Goal: Navigation & Orientation: Find specific page/section

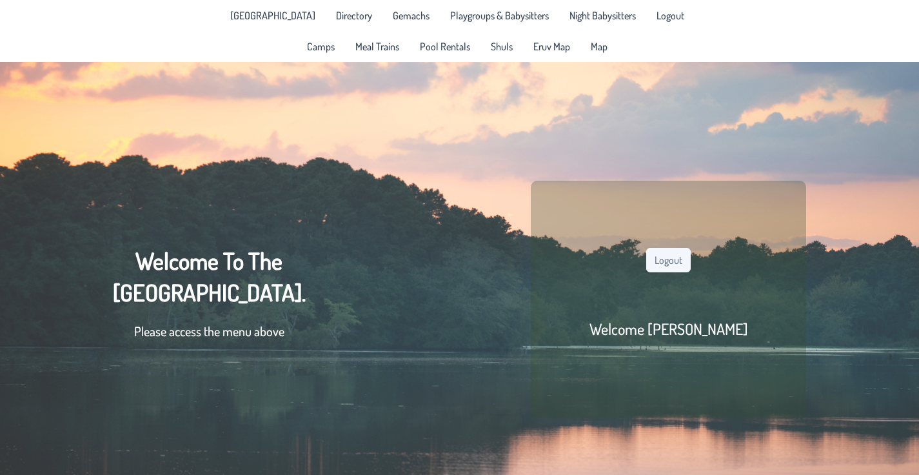
click at [222, 26] on link "[GEOGRAPHIC_DATA]" at bounding box center [272, 15] width 101 height 21
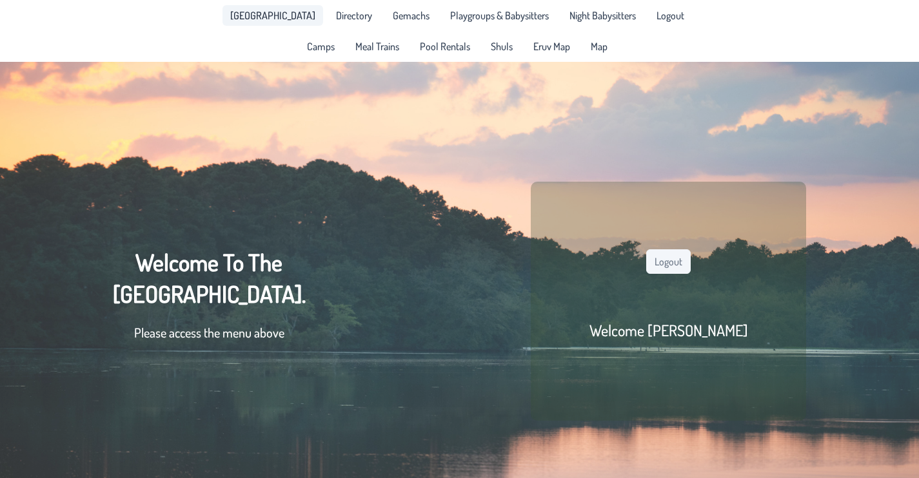
click at [336, 21] on span "Directory" at bounding box center [354, 15] width 36 height 10
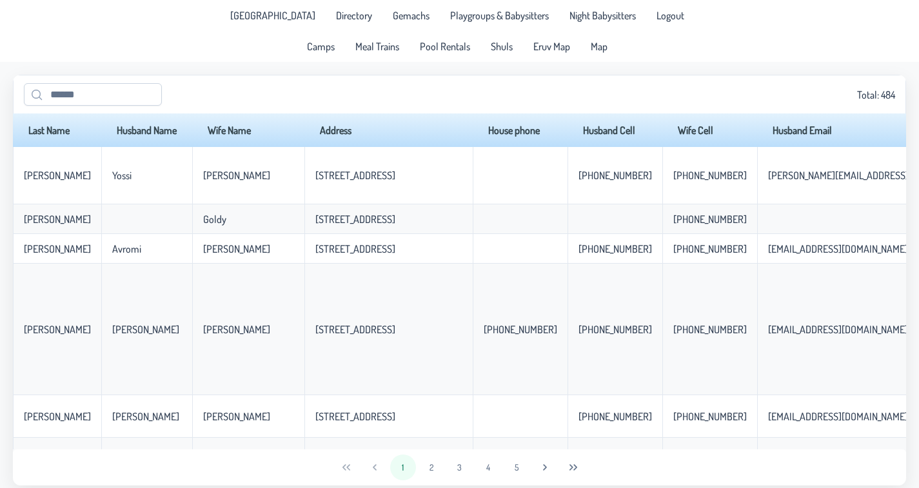
click at [393, 21] on span "Gemachs" at bounding box center [411, 15] width 37 height 10
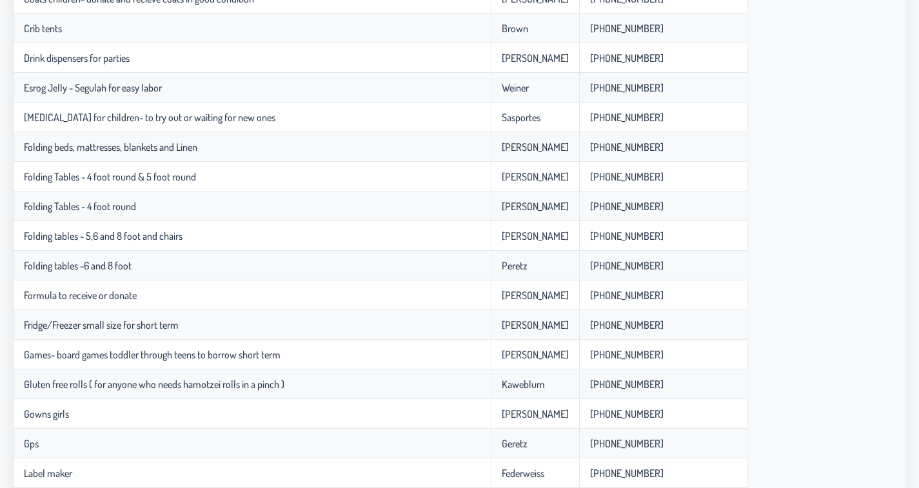
scroll to position [725, 0]
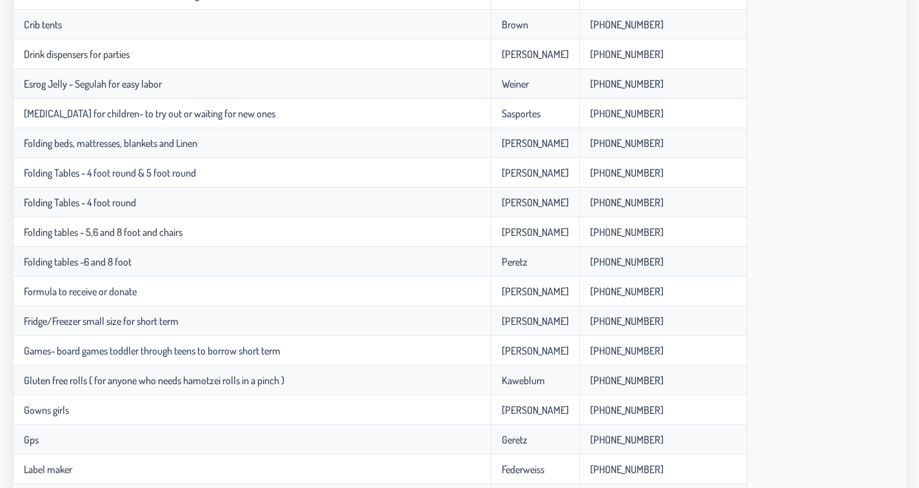
click at [14, 99] on td "Esrog Jelly - Segulah for easy labor" at bounding box center [252, 84] width 478 height 30
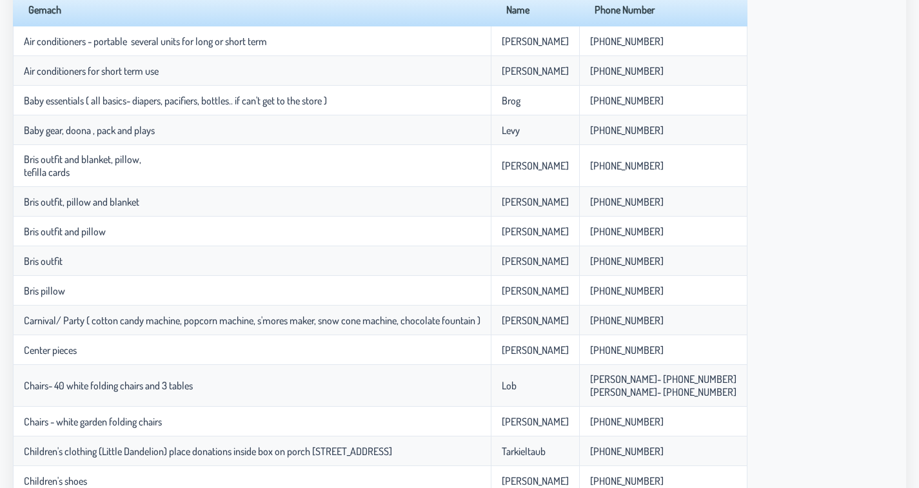
scroll to position [0, 0]
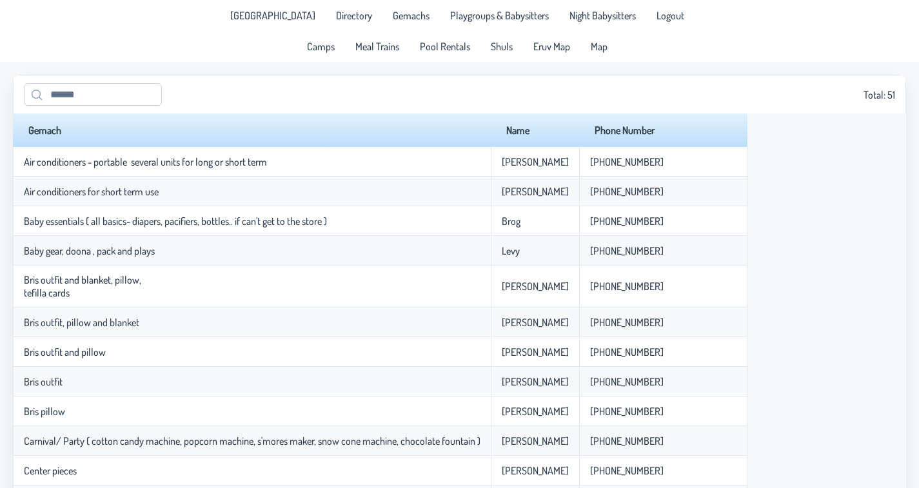
click at [522, 21] on span "Playgroups & Babysitters" at bounding box center [499, 15] width 99 height 10
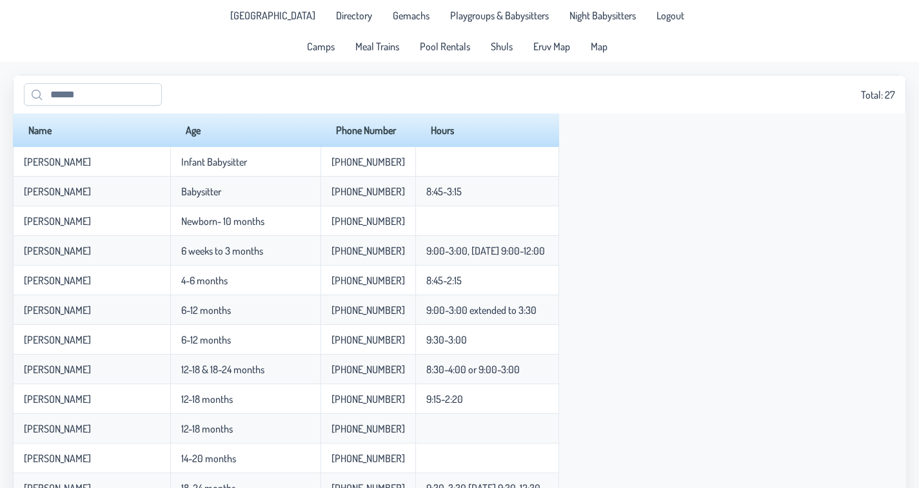
click at [636, 21] on span "Night Babysitters" at bounding box center [602, 15] width 66 height 10
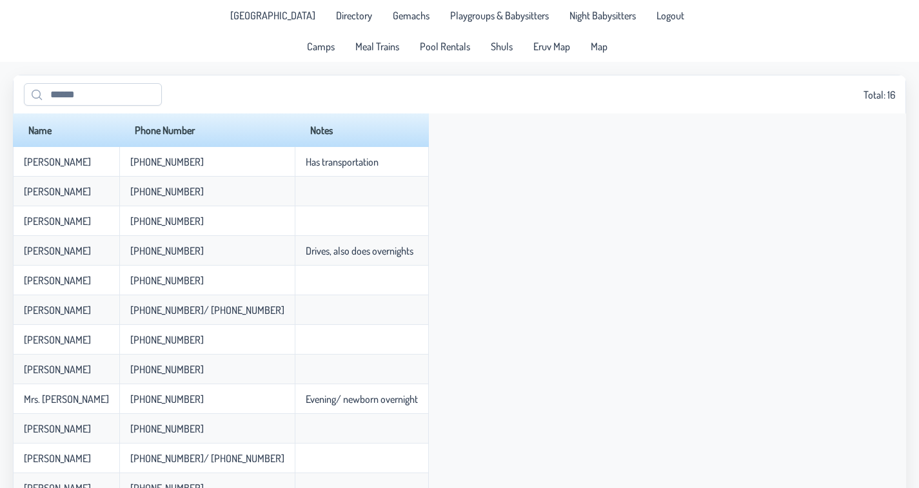
click at [355, 52] on span "Meal Trains" at bounding box center [377, 46] width 44 height 10
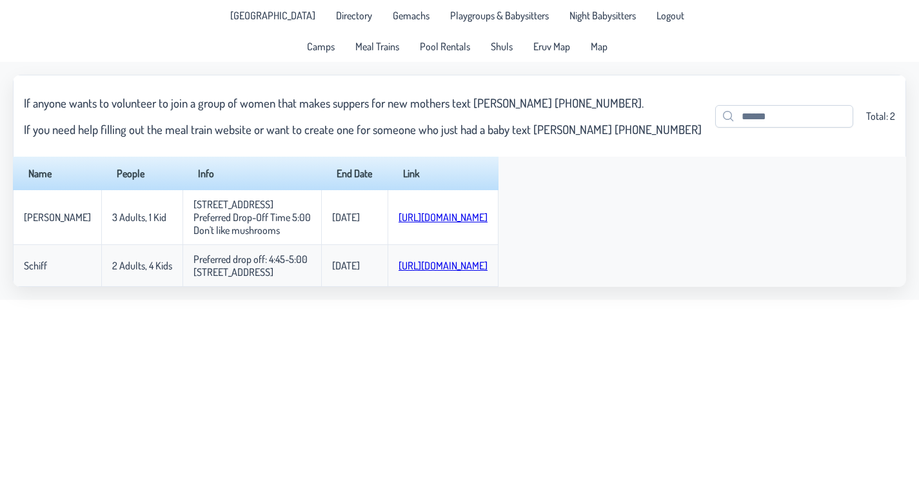
click at [437, 52] on span "Pool Rentals" at bounding box center [445, 46] width 50 height 10
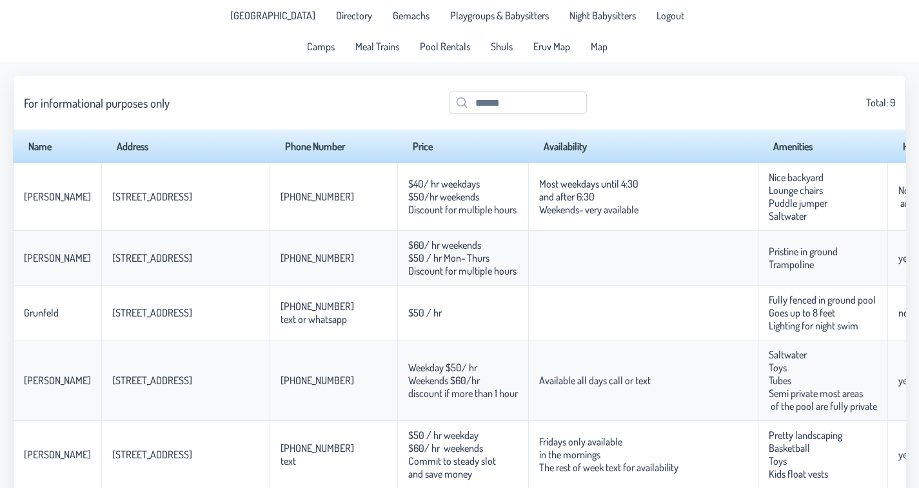
click at [513, 52] on span "Shuls" at bounding box center [502, 46] width 22 height 10
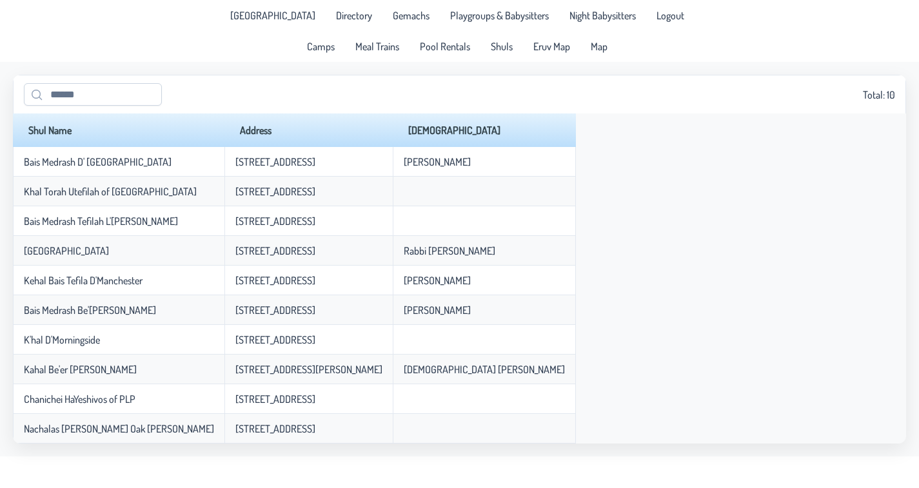
click at [570, 52] on span "Eruv Map" at bounding box center [551, 46] width 37 height 10
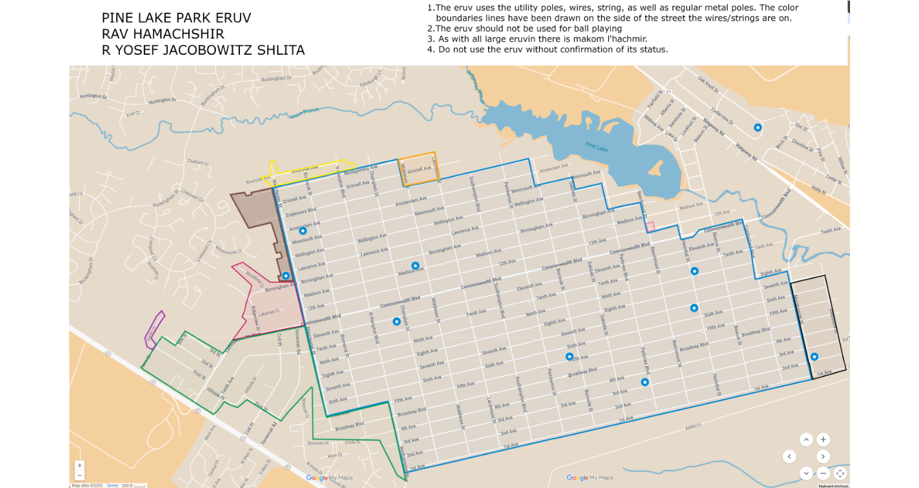
scroll to position [93, 0]
click at [0, 460] on div at bounding box center [459, 244] width 919 height 488
click at [0, 472] on div at bounding box center [459, 244] width 919 height 488
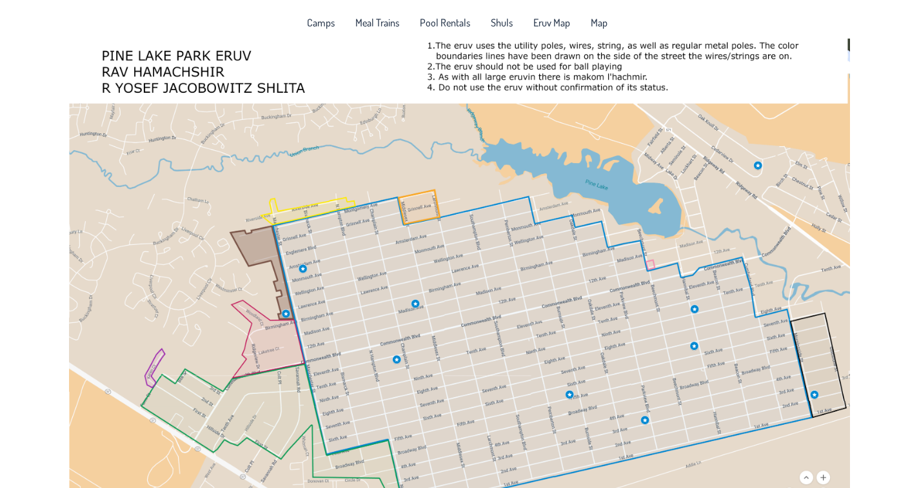
scroll to position [0, 0]
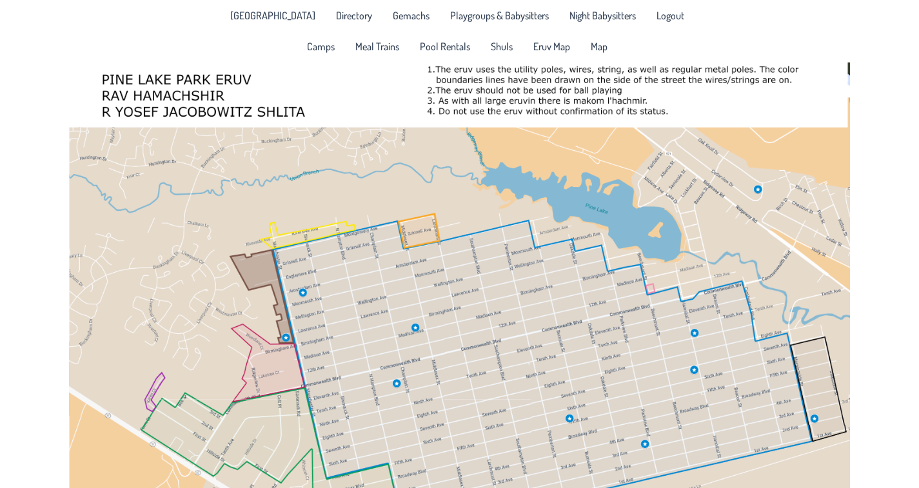
click at [607, 52] on span "Map" at bounding box center [599, 46] width 17 height 10
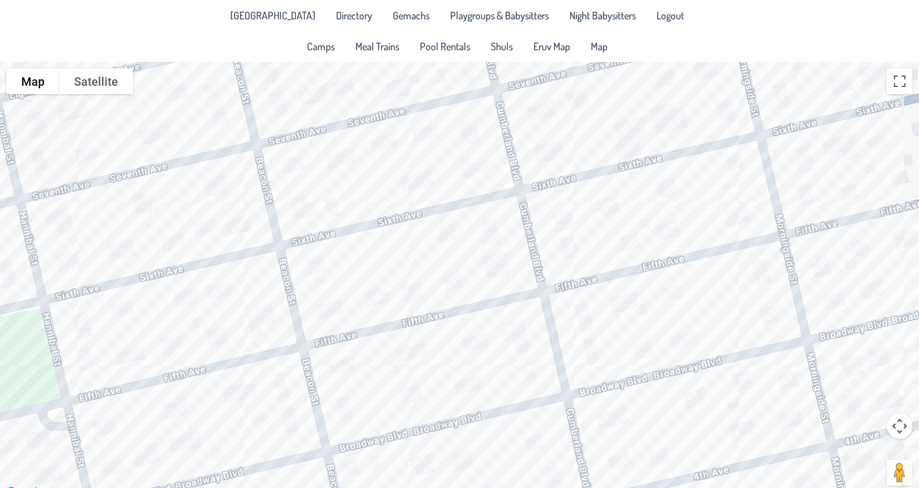
click at [827, 298] on div at bounding box center [459, 281] width 919 height 439
click at [402, 384] on div "Benny & Miri Kotler 462 Morningside Street" at bounding box center [459, 281] width 919 height 439
click at [211, 370] on div "Shlomo Zalman & Rivka Gradman 1916 5th Ave." at bounding box center [459, 281] width 919 height 439
click at [180, 375] on div "Yehuda & Chevy Ehrlich 1833 5th Ave." at bounding box center [459, 281] width 919 height 439
click at [113, 419] on div at bounding box center [105, 423] width 16 height 8
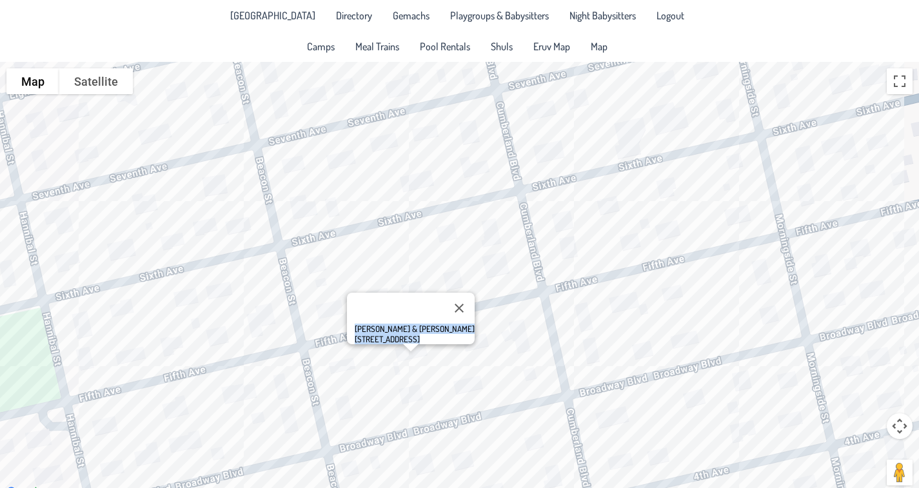
click at [418, 344] on div at bounding box center [410, 348] width 16 height 8
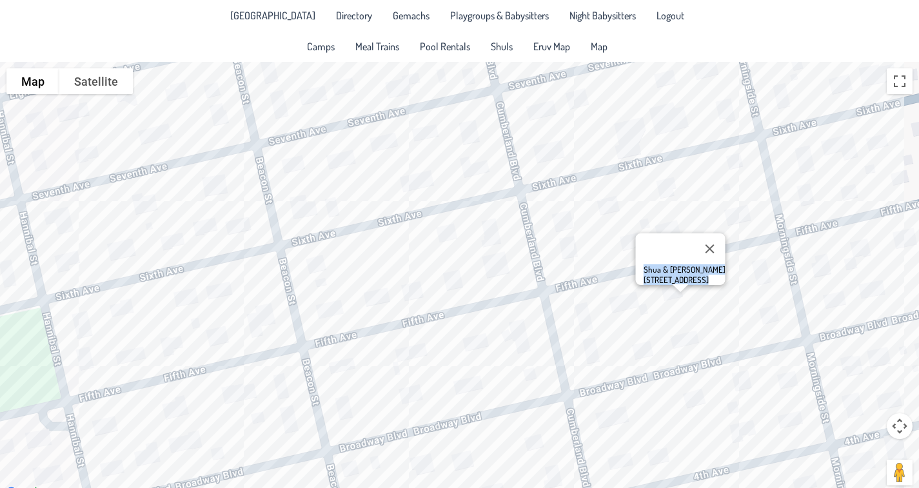
click at [756, 305] on div "Shua & Ayala Levin 2024 5th Ave." at bounding box center [459, 281] width 919 height 439
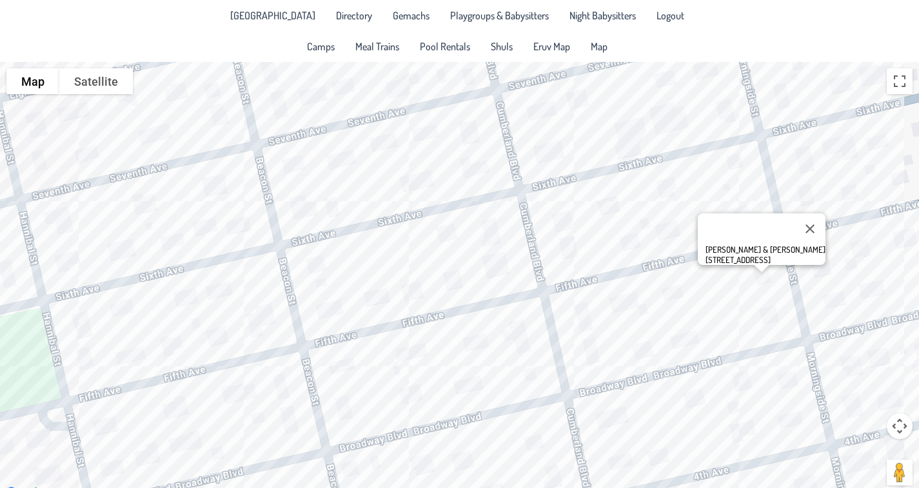
click at [769, 273] on div at bounding box center [761, 269] width 16 height 8
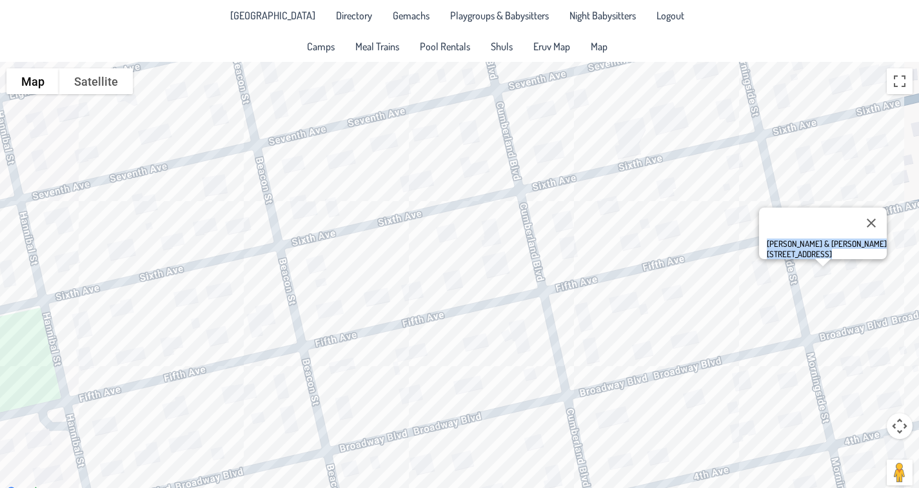
click at [830, 266] on div at bounding box center [822, 263] width 16 height 8
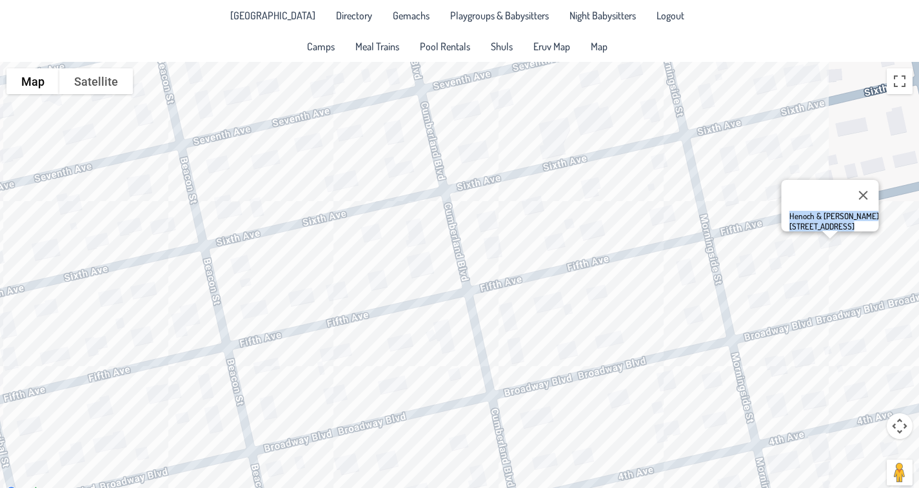
click at [821, 239] on div at bounding box center [829, 235] width 16 height 8
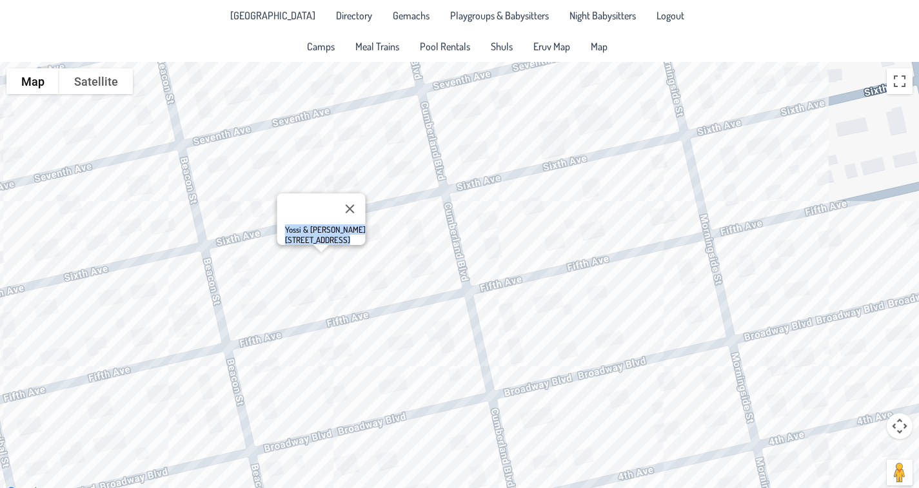
click at [230, 250] on div "Yossi & Shoshana Schachter 1924 6th Ave." at bounding box center [459, 281] width 919 height 439
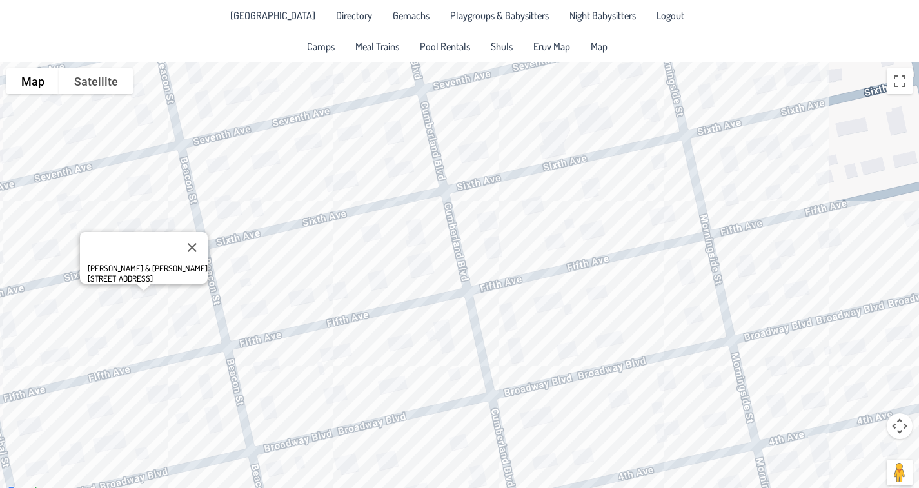
click at [393, 166] on div "Eli Moshe & Rochel Leah Katz 1832 6th Ave." at bounding box center [459, 281] width 919 height 439
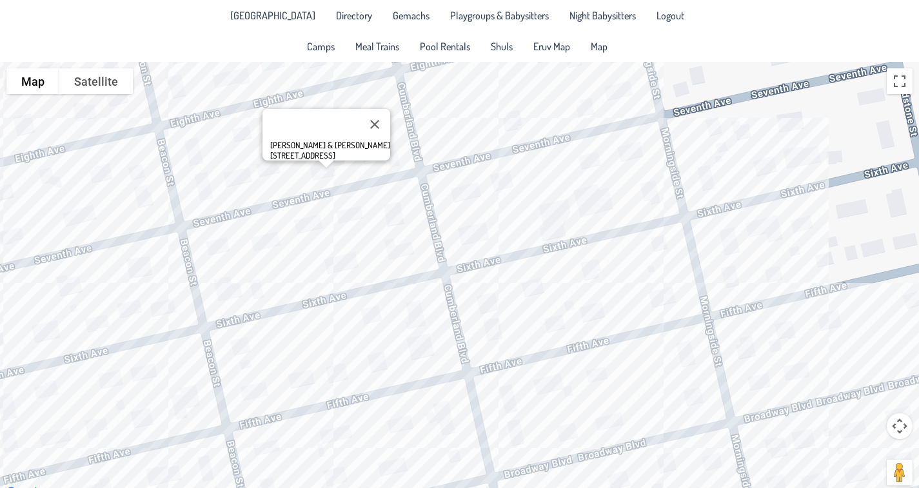
click at [228, 208] on div "Yedidya & Sara Avrahami 1929 7th Ave." at bounding box center [459, 281] width 919 height 439
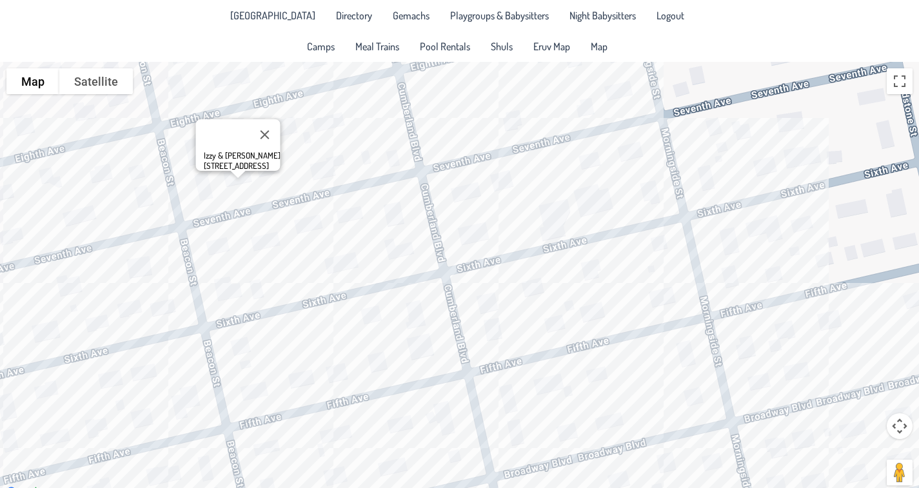
click at [605, 244] on div "Izzy & Leah Laskin 1909 7th Ave." at bounding box center [459, 281] width 919 height 439
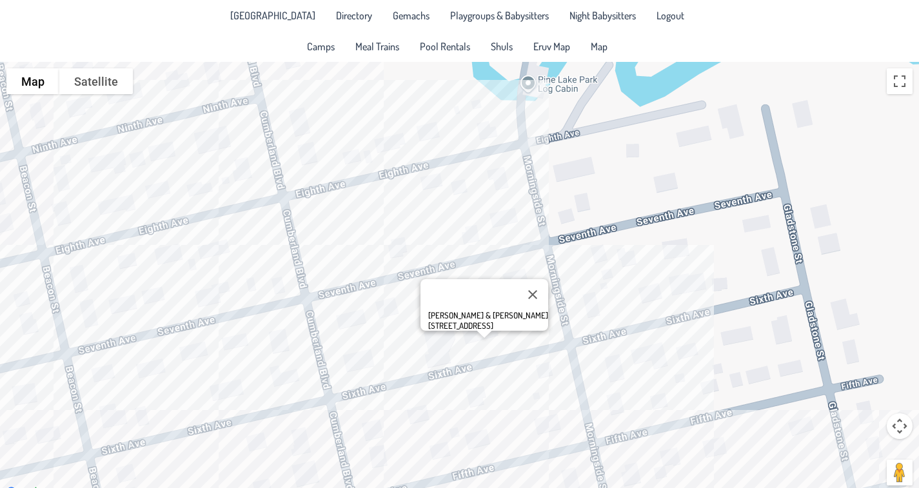
click at [652, 330] on div "Moishe & Sori Norman 2025 6th Ave." at bounding box center [459, 281] width 919 height 439
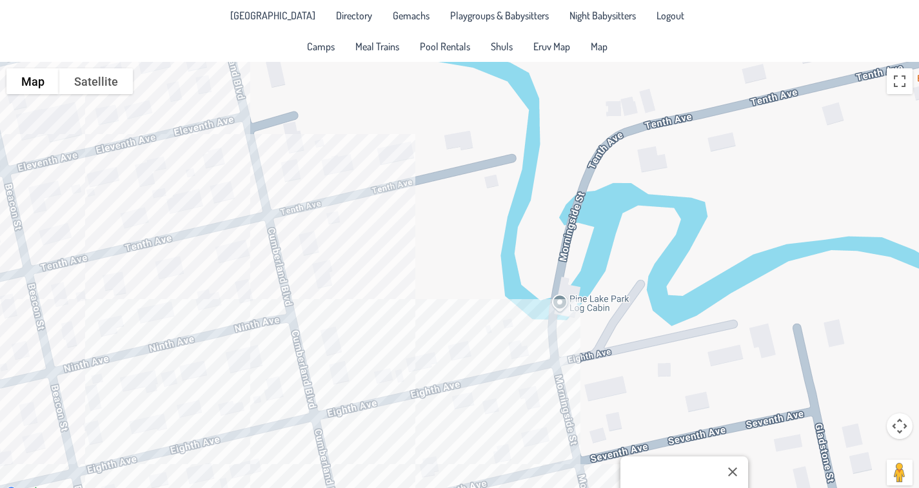
click at [304, 280] on div "Avrohom & Sora Faiga Enock 2109 6th Ave." at bounding box center [459, 281] width 919 height 439
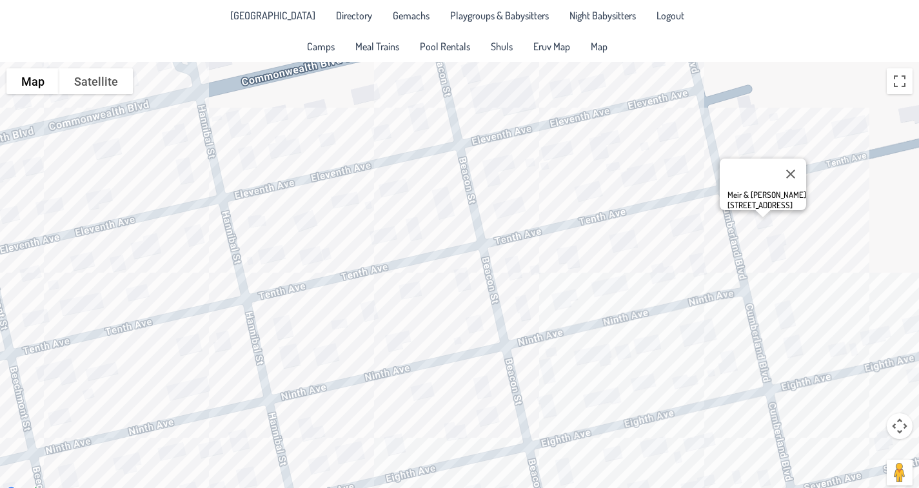
click at [205, 301] on div "Meir & Tzippy Smith 912 Cumberland Blvd." at bounding box center [459, 281] width 919 height 439
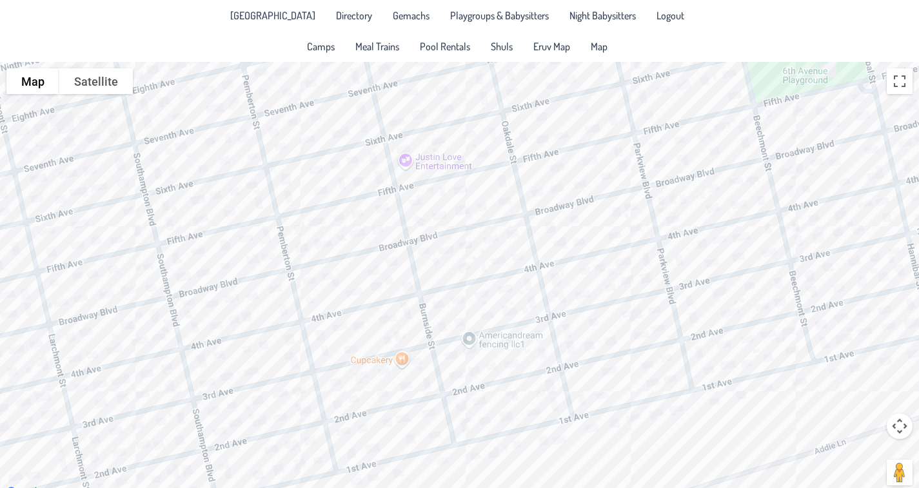
click at [206, 337] on div "Simcha & Fraidy Jacoby 1741 10th Ave." at bounding box center [459, 281] width 919 height 439
click at [313, 287] on div "Yitzy & Ahuva Rosenfeld 1212 Broadway Blvd." at bounding box center [459, 281] width 919 height 439
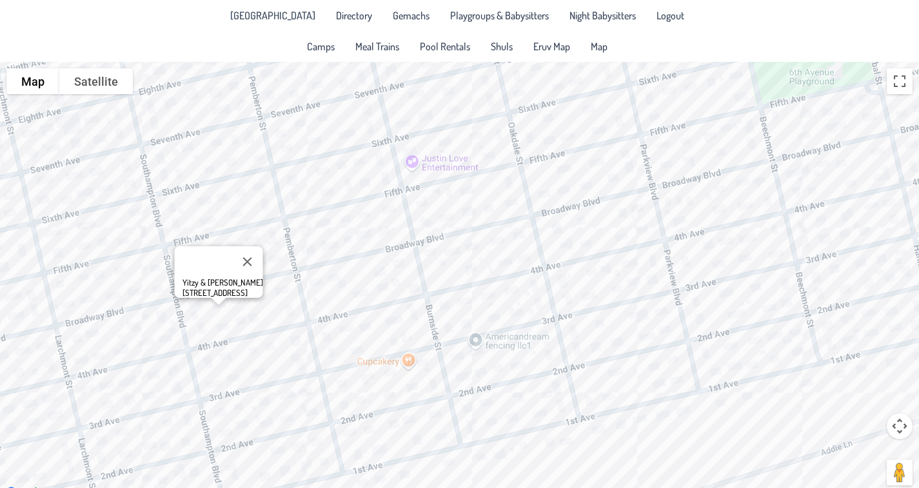
click at [318, 259] on div "Yitzy & Ahuva Rosenfeld 1212 Broadway Blvd." at bounding box center [459, 281] width 919 height 439
click at [230, 304] on div "Mordy & Esti Prero 1308 5th Ave." at bounding box center [459, 281] width 919 height 439
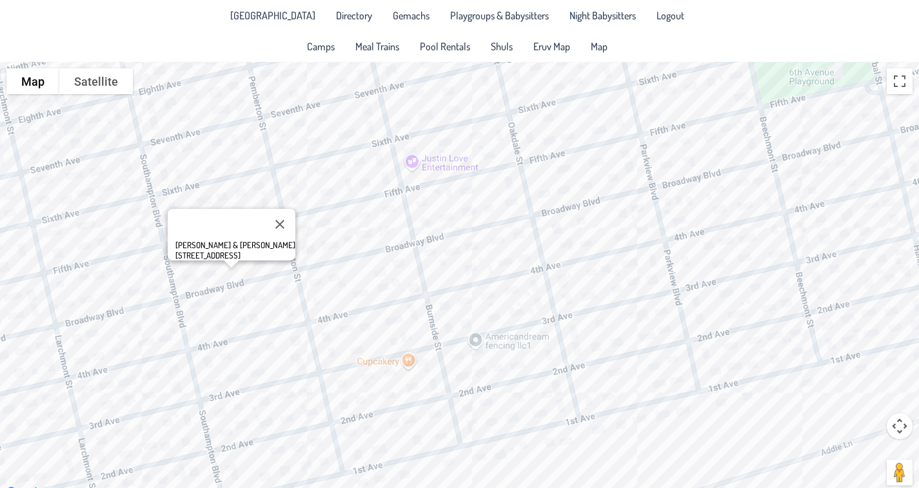
click at [381, 306] on div "Shachna & Chaya Leeba Scheinberg 1217 Broadway Blvd." at bounding box center [459, 281] width 919 height 439
click at [239, 260] on div at bounding box center [231, 264] width 16 height 8
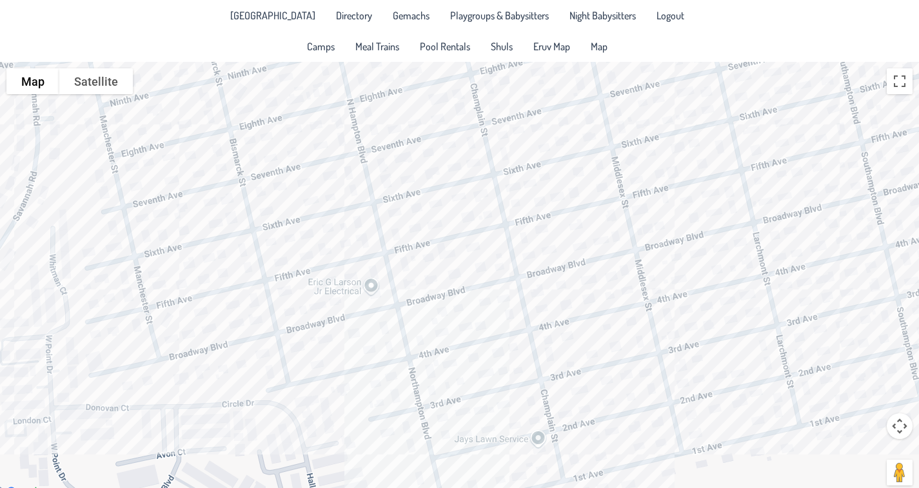
click at [272, 404] on div "Moshe & Shifra Schick 1433 Broadway Blvd." at bounding box center [459, 281] width 919 height 439
click at [424, 289] on div "Zev Osher & Chana Selengut 401 Biskmark Street" at bounding box center [459, 281] width 919 height 439
click at [140, 195] on div "Avromi & Dina Prengler 808 5th Ave." at bounding box center [459, 281] width 919 height 439
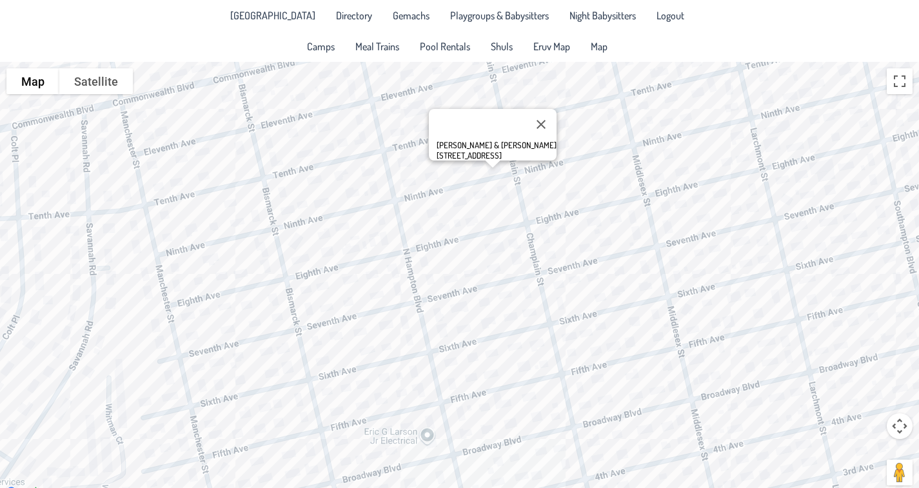
click at [490, 168] on div at bounding box center [492, 165] width 16 height 8
click at [496, 168] on div at bounding box center [492, 165] width 16 height 8
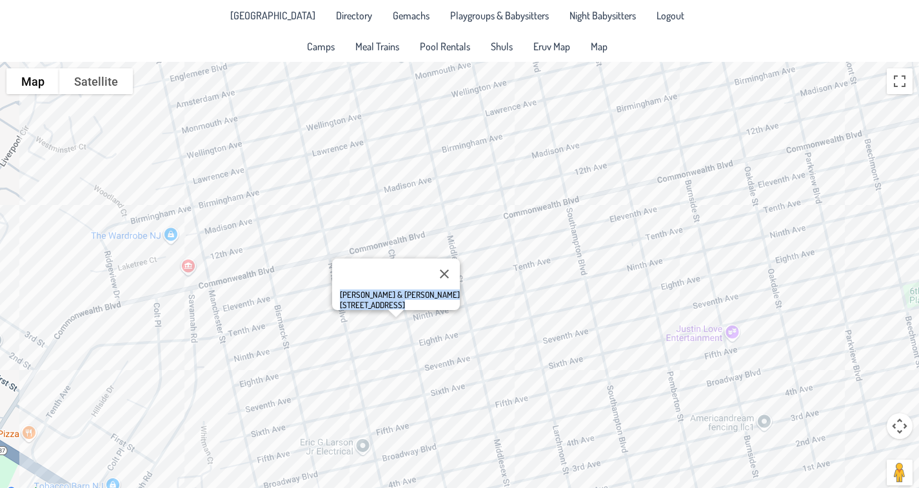
click at [236, 125] on div "Yakov & Rissel Milworm 841 9th Ave." at bounding box center [459, 281] width 919 height 439
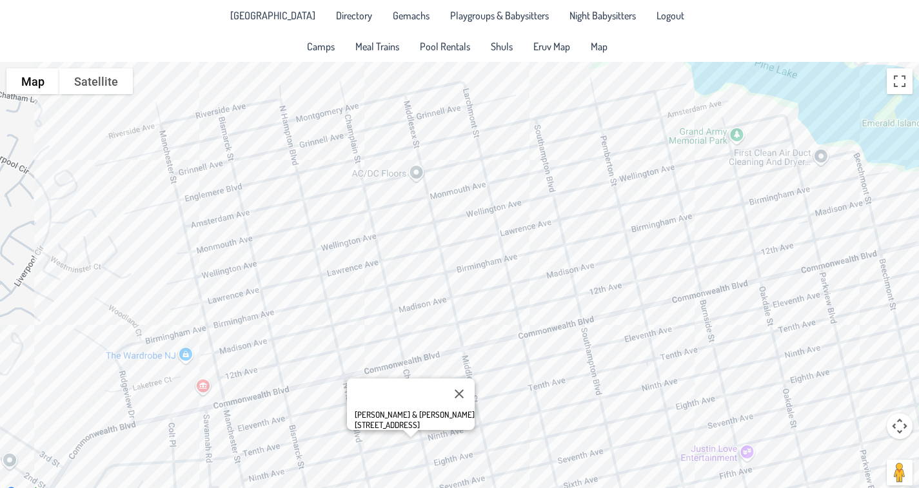
click at [201, 289] on div "Yakov & Rissel Milworm 841 9th Ave." at bounding box center [459, 281] width 919 height 439
click at [229, 259] on div "Yakov & Rissel Milworm 841 9th Ave." at bounding box center [459, 281] width 919 height 439
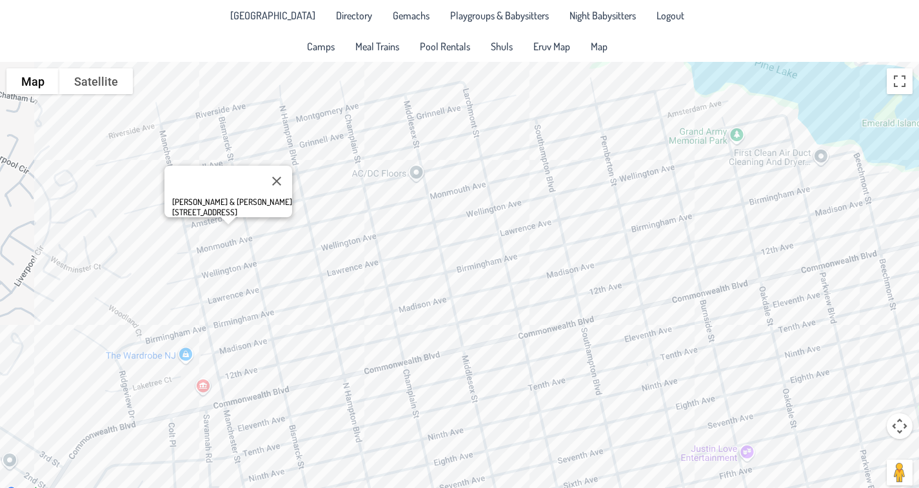
click at [235, 225] on div at bounding box center [228, 221] width 16 height 8
click at [233, 225] on div at bounding box center [228, 221] width 16 height 8
click at [235, 225] on div at bounding box center [228, 221] width 16 height 8
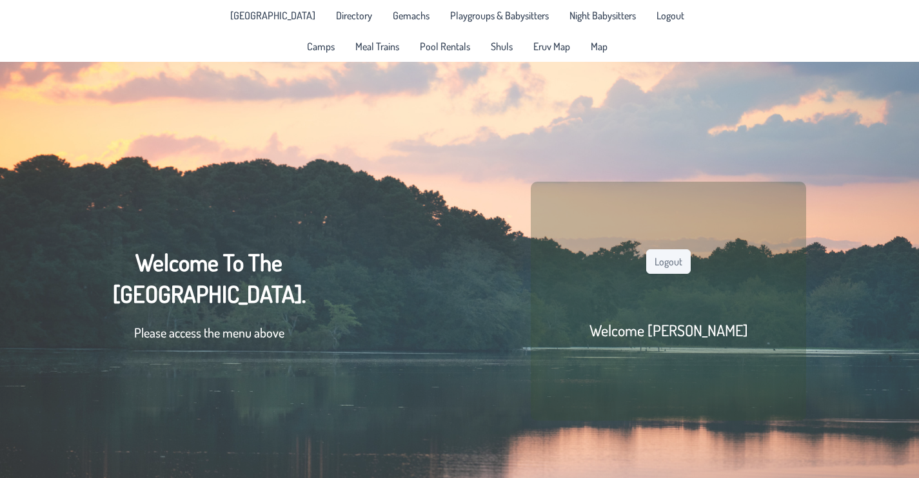
click at [607, 52] on span "Map" at bounding box center [599, 46] width 17 height 10
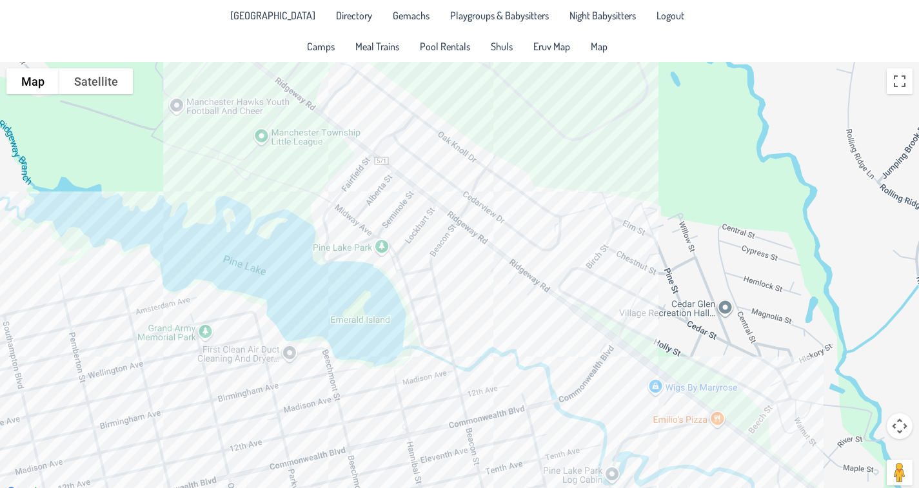
click at [545, 315] on div at bounding box center [459, 281] width 919 height 439
click at [485, 254] on div "Tzvi & Faigy Fishman 2116 Ridgeway Road" at bounding box center [459, 281] width 919 height 439
click at [573, 276] on div "Shalom & Miriam Leah Liberman 2117 Cederview Drive" at bounding box center [459, 281] width 919 height 439
click at [559, 231] on div at bounding box center [567, 235] width 16 height 8
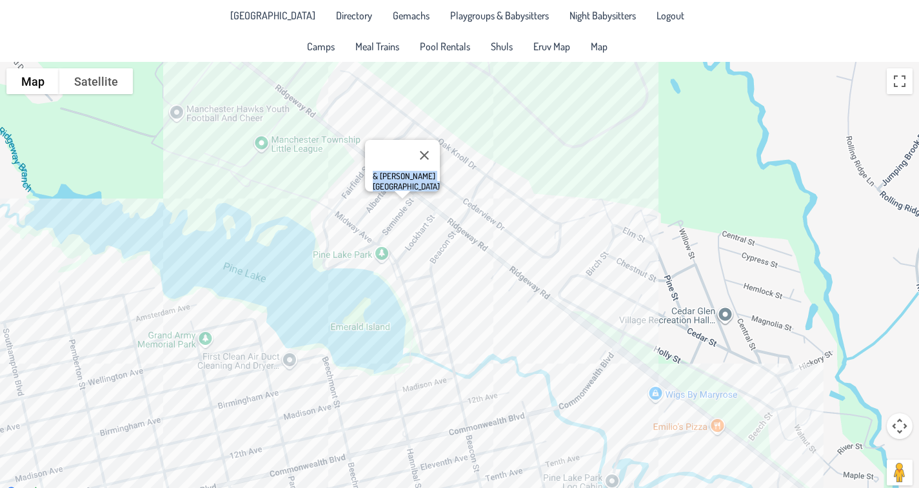
click at [410, 199] on div at bounding box center [402, 195] width 16 height 8
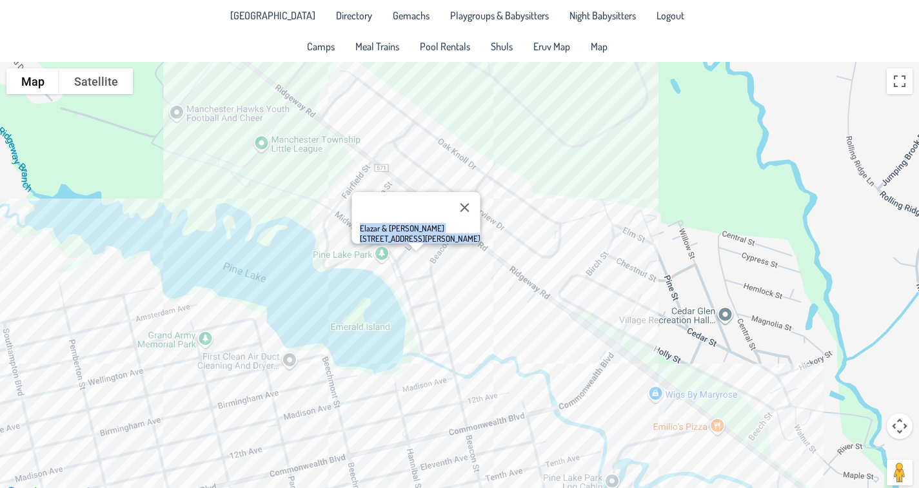
click at [409, 293] on div "Elazar & Rivky Wolpin 1732 Lockhart Street" at bounding box center [459, 281] width 919 height 439
click at [230, 17] on span "[GEOGRAPHIC_DATA]" at bounding box center [272, 15] width 85 height 10
